Goal: Complete application form

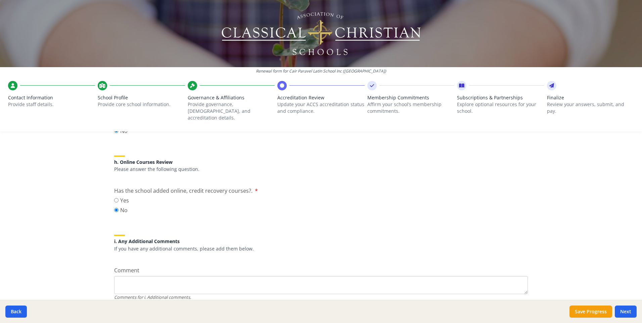
scroll to position [858, 0]
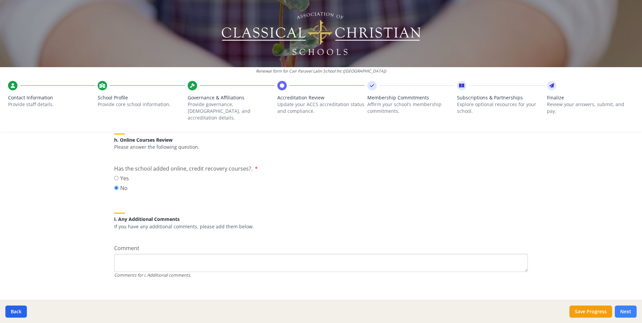
click at [631, 309] on button "Next" at bounding box center [626, 311] width 22 height 12
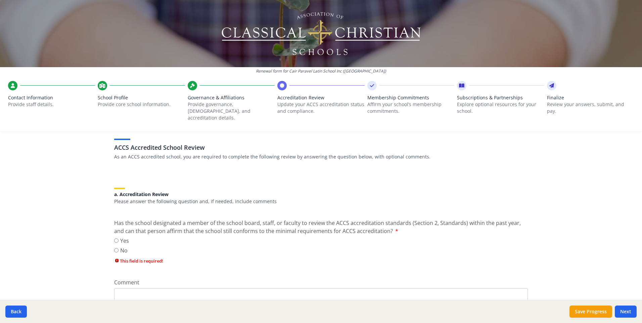
scroll to position [53, 0]
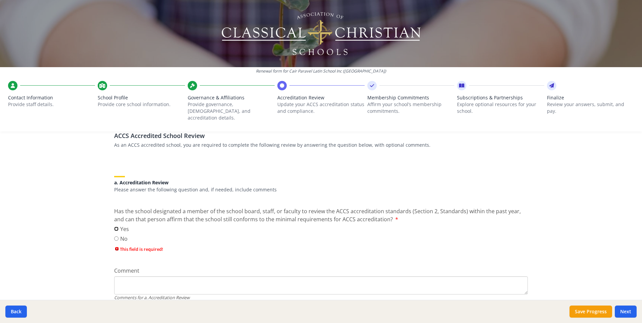
click at [114, 227] on input "Yes" at bounding box center [116, 229] width 4 height 4
radio input "true"
click at [625, 313] on button "Next" at bounding box center [626, 311] width 22 height 12
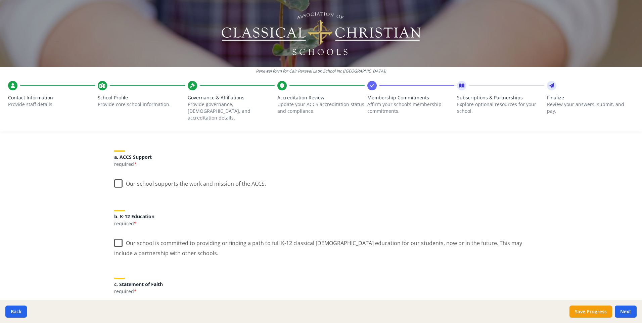
scroll to position [101, 0]
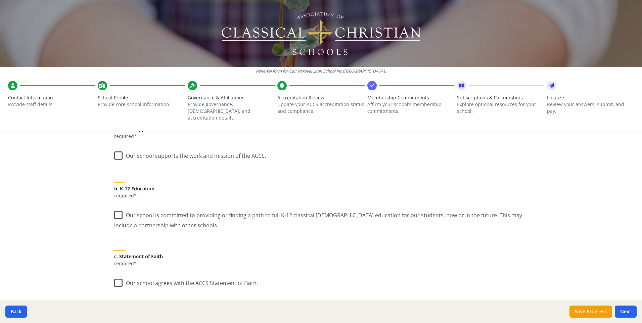
click at [117, 147] on label "Our school supports the work and mission of the ACCS." at bounding box center [190, 154] width 152 height 14
click at [0, 0] on input "Our school supports the work and mission of the ACCS." at bounding box center [0, 0] width 0 height 0
click at [114, 210] on label "Our school is committed to providing or finding a path to full K-12 classical […" at bounding box center [321, 217] width 414 height 22
click at [0, 0] on input "Our school is committed to providing or finding a path to full K-12 classical […" at bounding box center [0, 0] width 0 height 0
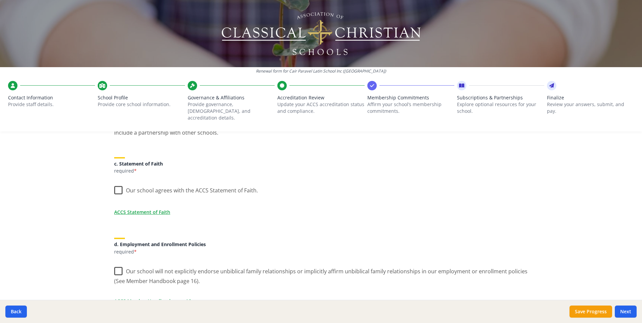
scroll to position [201, 0]
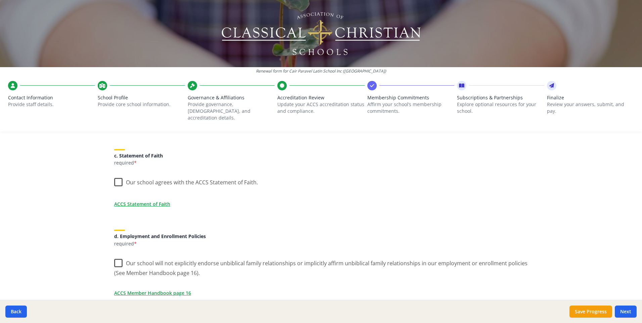
click at [114, 174] on label "Our school agrees with the ACCS Statement of Faith." at bounding box center [186, 181] width 144 height 14
click at [0, 0] on input "Our school agrees with the ACCS Statement of Faith." at bounding box center [0, 0] width 0 height 0
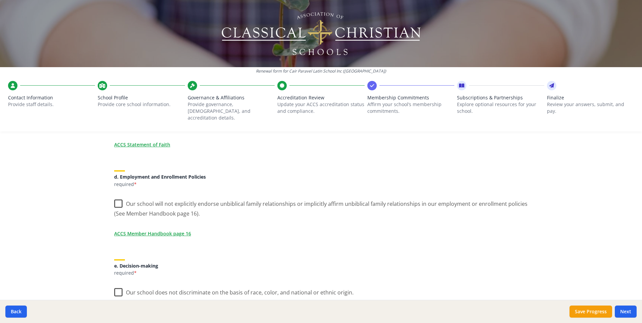
scroll to position [269, 0]
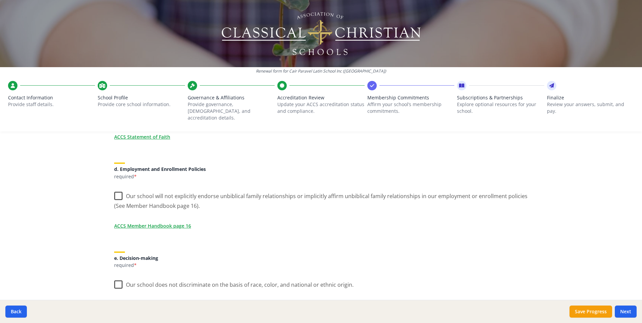
click at [117, 191] on label "Our school will not explicitly endorse unbiblical family relationships or impli…" at bounding box center [321, 198] width 414 height 22
click at [0, 0] on input "Our school will not explicitly endorse unbiblical family relationships or impli…" at bounding box center [0, 0] width 0 height 0
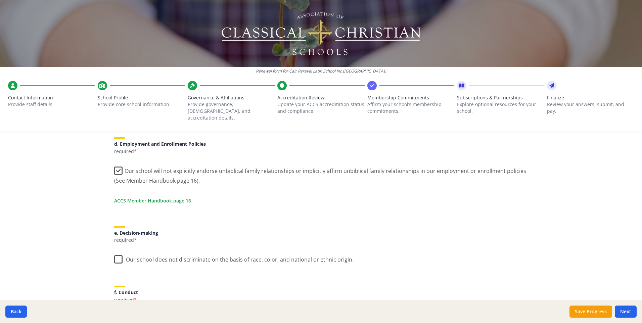
scroll to position [369, 0]
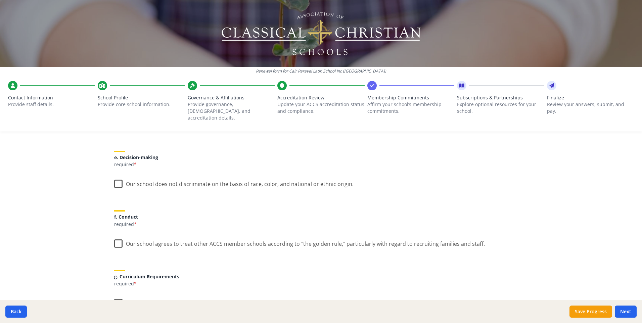
click at [114, 176] on label "Our school does not discriminate on the basis of race, color, and national or e…" at bounding box center [233, 182] width 239 height 14
click at [0, 0] on input "Our school does not discriminate on the basis of race, color, and national or e…" at bounding box center [0, 0] width 0 height 0
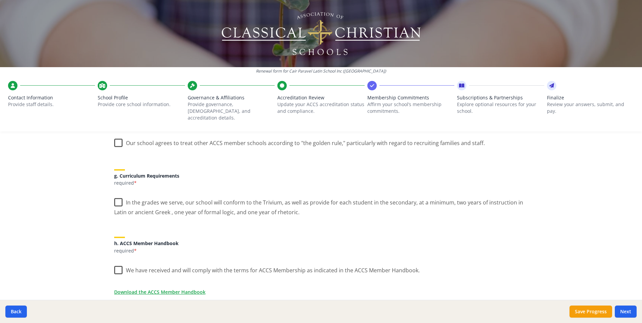
scroll to position [436, 0]
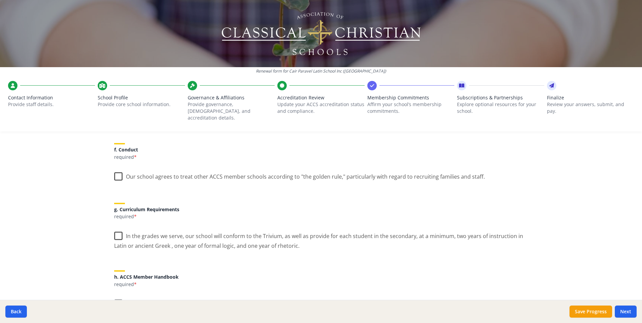
click at [117, 170] on label "Our school agrees to treat other ACCS member schools according to "the golden r…" at bounding box center [299, 175] width 371 height 14
click at [0, 0] on input "Our school agrees to treat other ACCS member schools according to "the golden r…" at bounding box center [0, 0] width 0 height 0
click at [117, 229] on label "In the grades we serve, our school will conform to the Trivium, as well as prov…" at bounding box center [321, 238] width 414 height 22
click at [0, 0] on input "In the grades we serve, our school will conform to the Trivium, as well as prov…" at bounding box center [0, 0] width 0 height 0
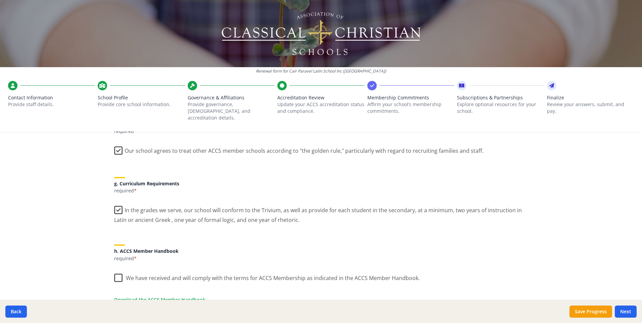
scroll to position [537, 0]
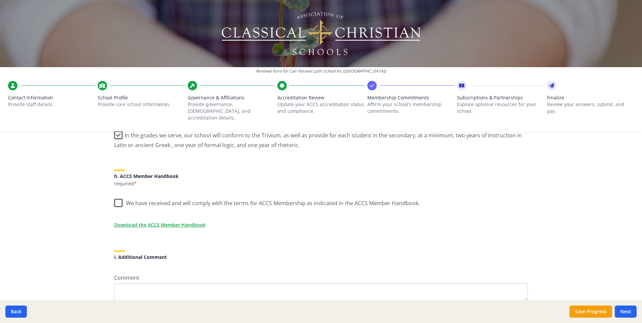
click at [118, 197] on label "We have received and will comply with the terms for ACCS Membership as indicate…" at bounding box center [266, 201] width 305 height 14
click at [0, 0] on input "We have received and will comply with the terms for ACCS Membership as indicate…" at bounding box center [0, 0] width 0 height 0
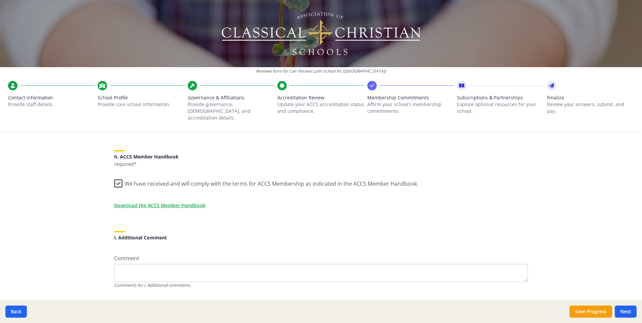
scroll to position [567, 0]
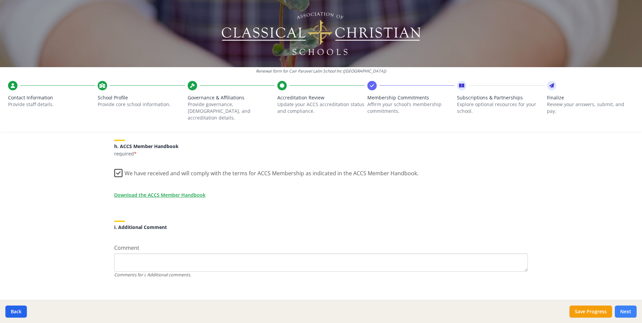
click at [622, 308] on button "Next" at bounding box center [626, 311] width 22 height 12
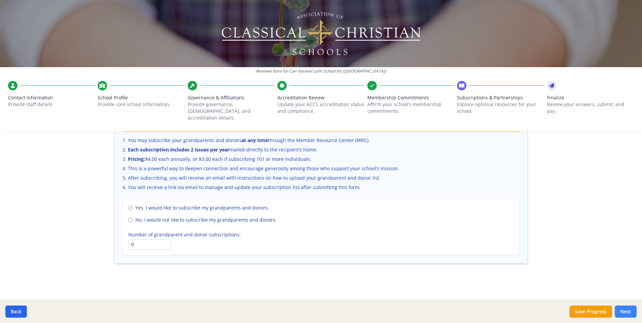
scroll to position [444, 0]
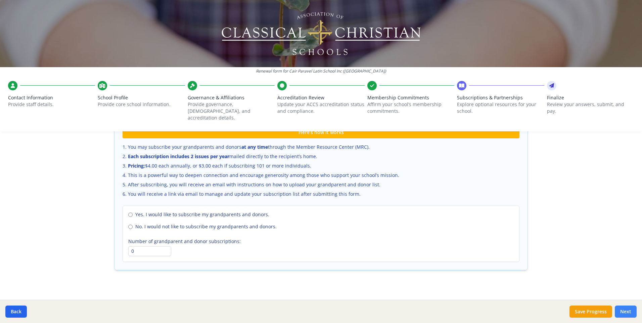
click at [630, 312] on button "Next" at bounding box center [626, 311] width 22 height 12
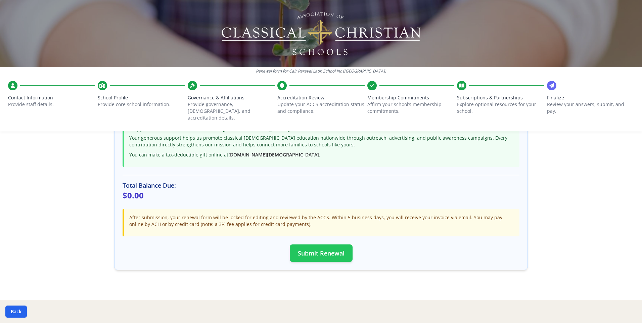
click at [316, 246] on button "Submit Renewal" at bounding box center [321, 252] width 63 height 17
